Goal: Task Accomplishment & Management: Manage account settings

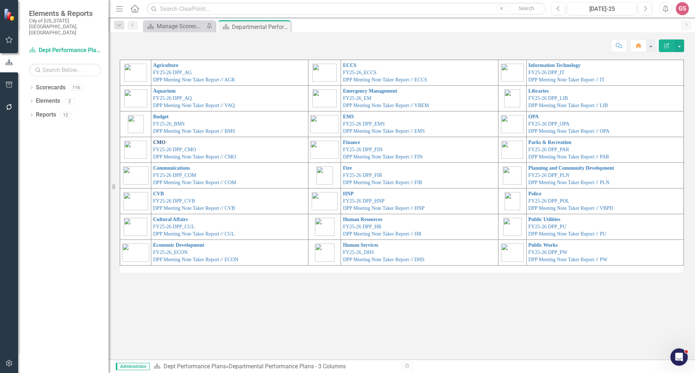
click at [160, 143] on link "CMO" at bounding box center [159, 142] width 12 height 5
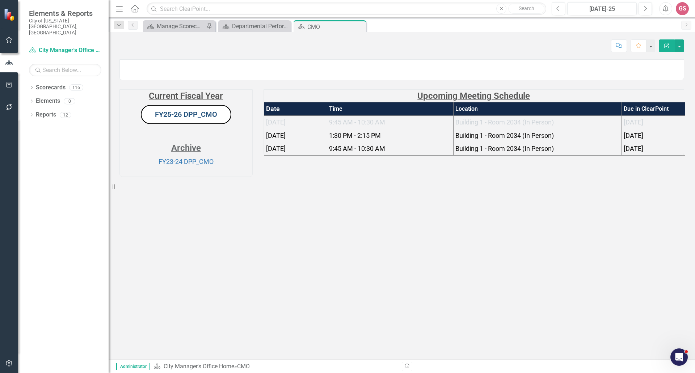
click at [185, 119] on link "FY25-26 DPP_CMO" at bounding box center [186, 114] width 62 height 9
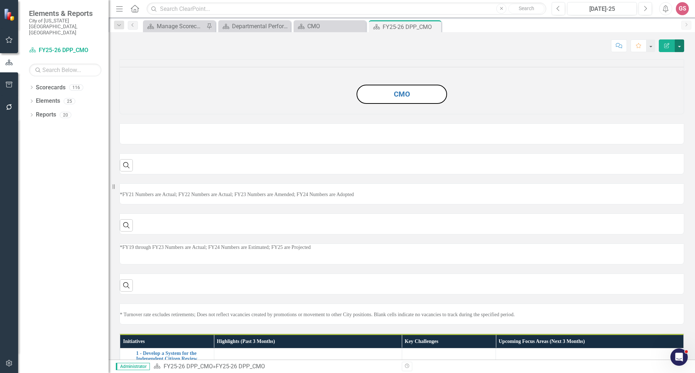
click at [680, 47] on button "button" at bounding box center [679, 45] width 9 height 13
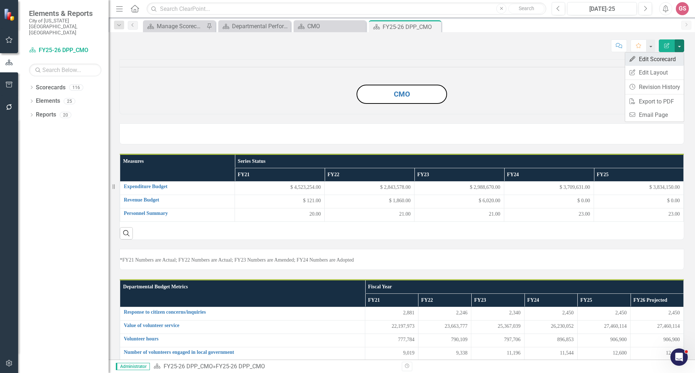
click at [655, 57] on link "Edit Edit Scorecard" at bounding box center [654, 58] width 59 height 13
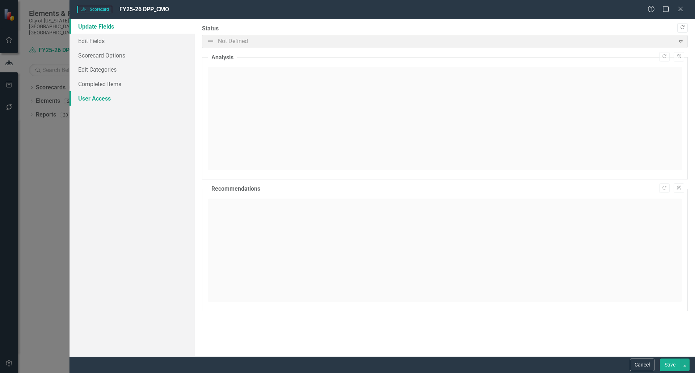
click at [98, 97] on link "User Access" at bounding box center [131, 98] width 125 height 14
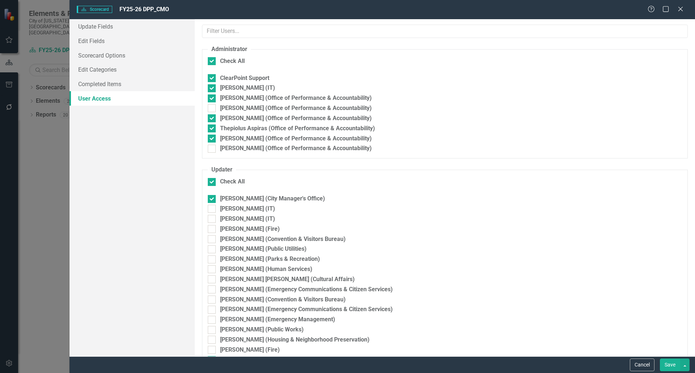
checkbox input "false"
click at [214, 108] on div at bounding box center [212, 108] width 8 height 8
click at [212, 108] on input "[PERSON_NAME] (Office of Performance & Accountability)" at bounding box center [210, 106] width 5 height 5
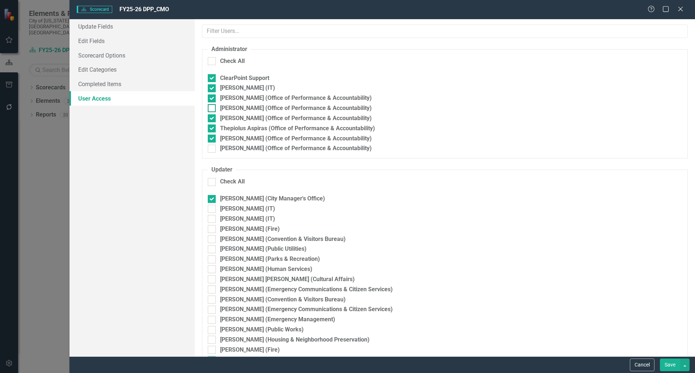
checkbox input "true"
click at [211, 150] on div at bounding box center [212, 149] width 8 height 8
click at [211, 149] on input "[PERSON_NAME] (Office of Performance & Accountability)" at bounding box center [210, 147] width 5 height 5
checkbox input "true"
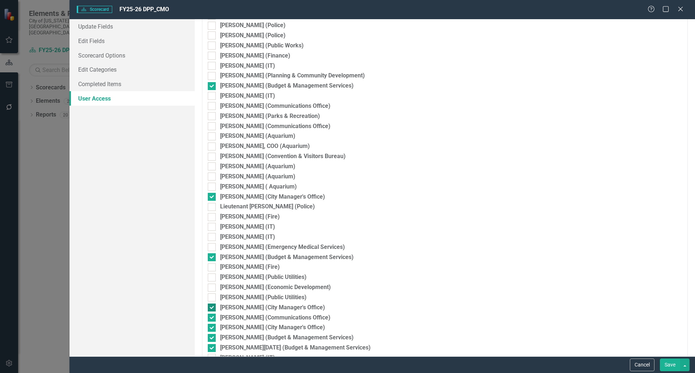
scroll to position [2027, 0]
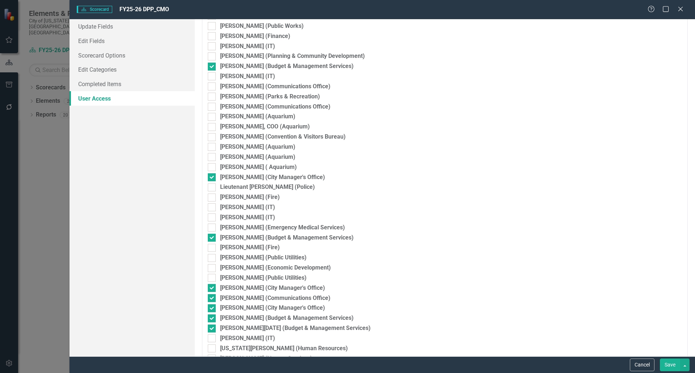
click at [667, 365] on button "Save" at bounding box center [670, 365] width 20 height 13
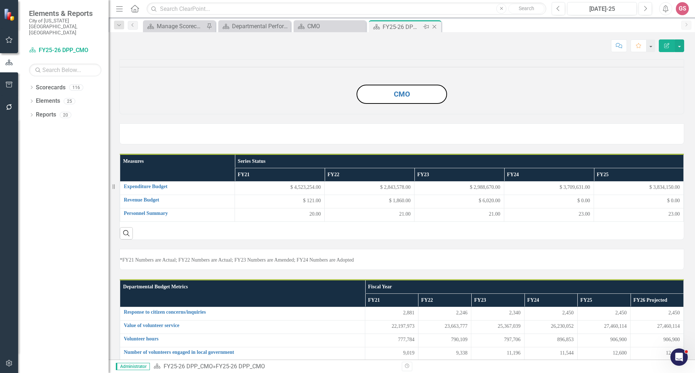
click at [434, 27] on icon at bounding box center [435, 27] width 4 height 4
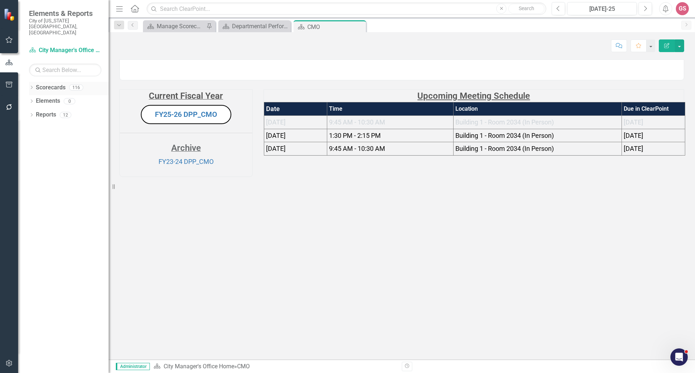
click at [49, 84] on link "Scorecards" at bounding box center [51, 88] width 30 height 8
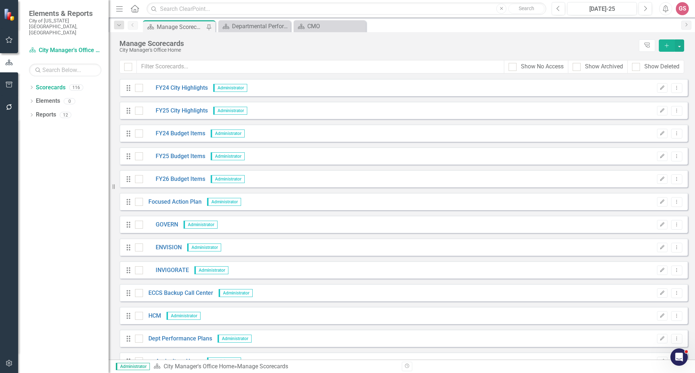
click at [135, 9] on icon "Home" at bounding box center [134, 9] width 9 height 8
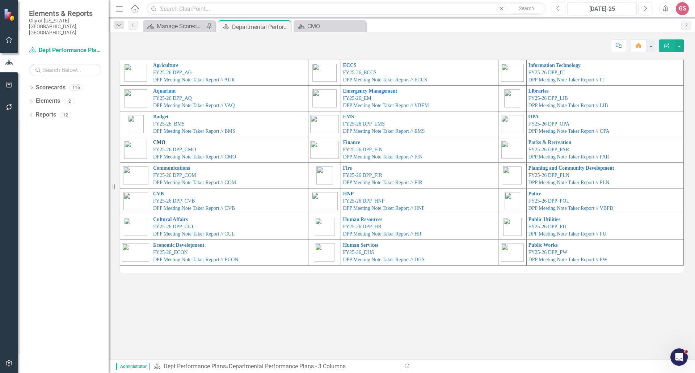
click at [161, 142] on link "CMO" at bounding box center [159, 142] width 12 height 5
